Goal: Register for event/course

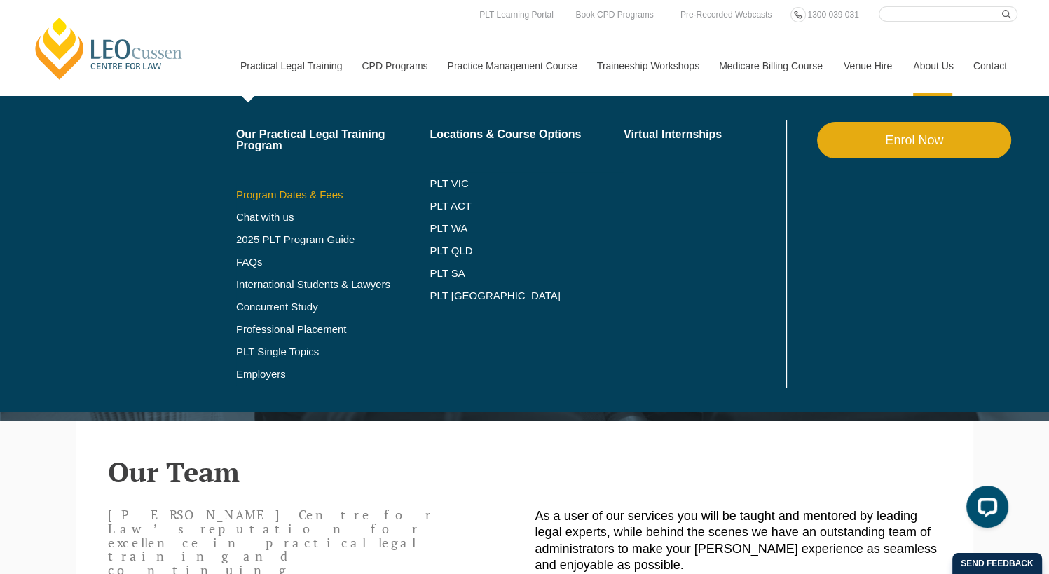
click at [292, 191] on link "Program Dates & Fees" at bounding box center [333, 194] width 194 height 11
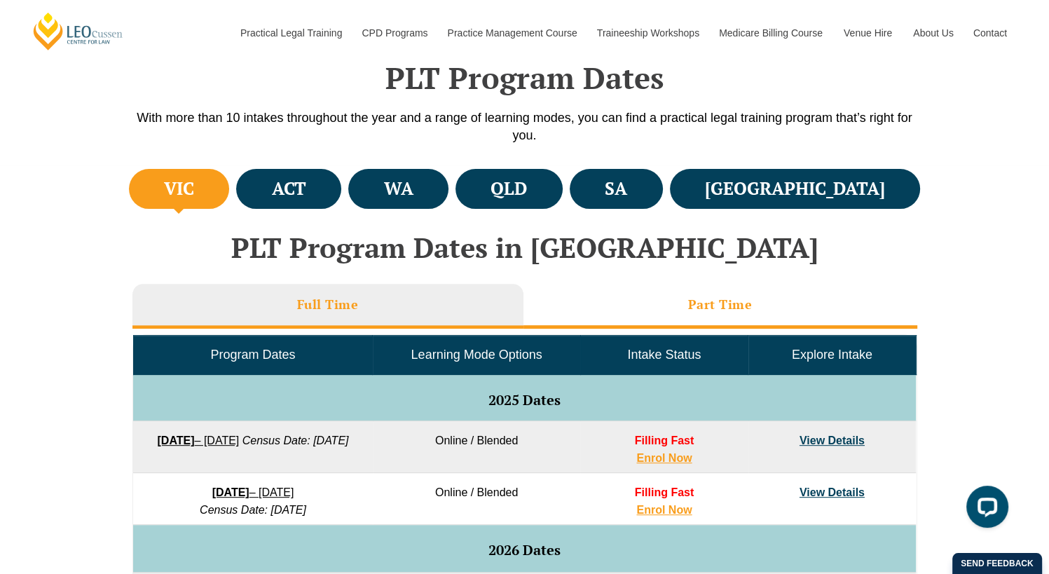
click at [721, 294] on li "Part Time" at bounding box center [721, 306] width 394 height 45
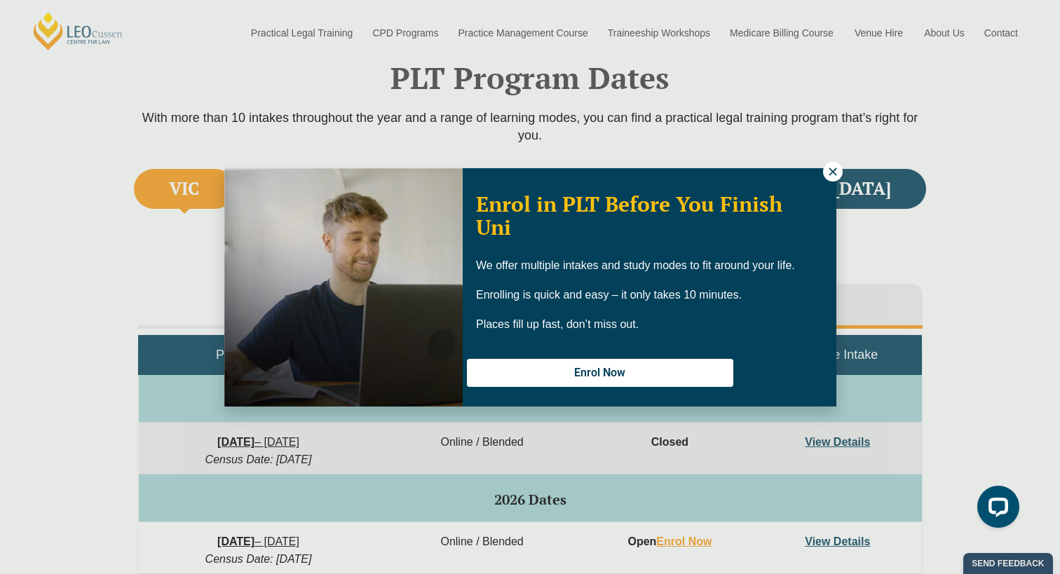
click at [827, 165] on icon at bounding box center [832, 171] width 13 height 13
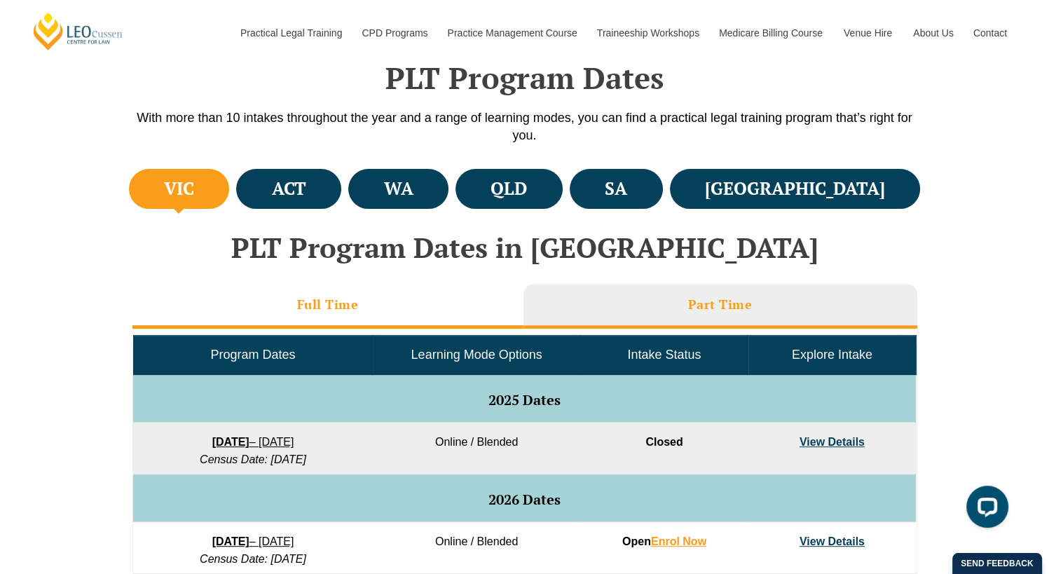
click at [328, 319] on li "Full Time" at bounding box center [327, 306] width 391 height 45
